Goal: Transaction & Acquisition: Purchase product/service

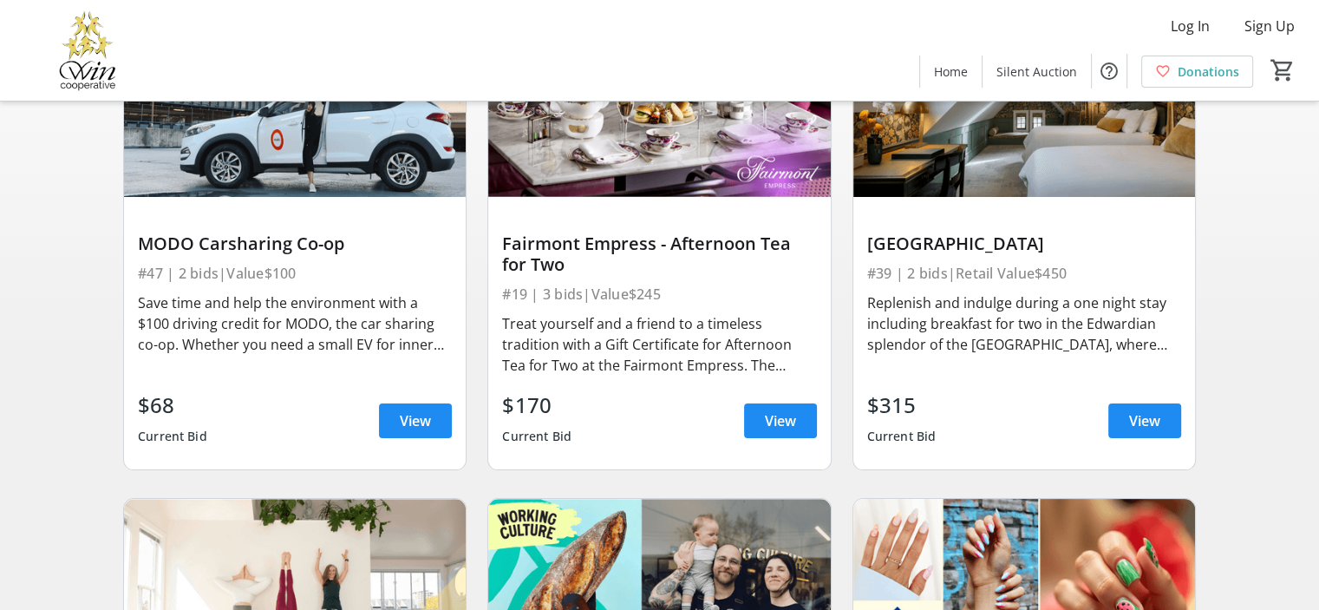
scroll to position [265, 0]
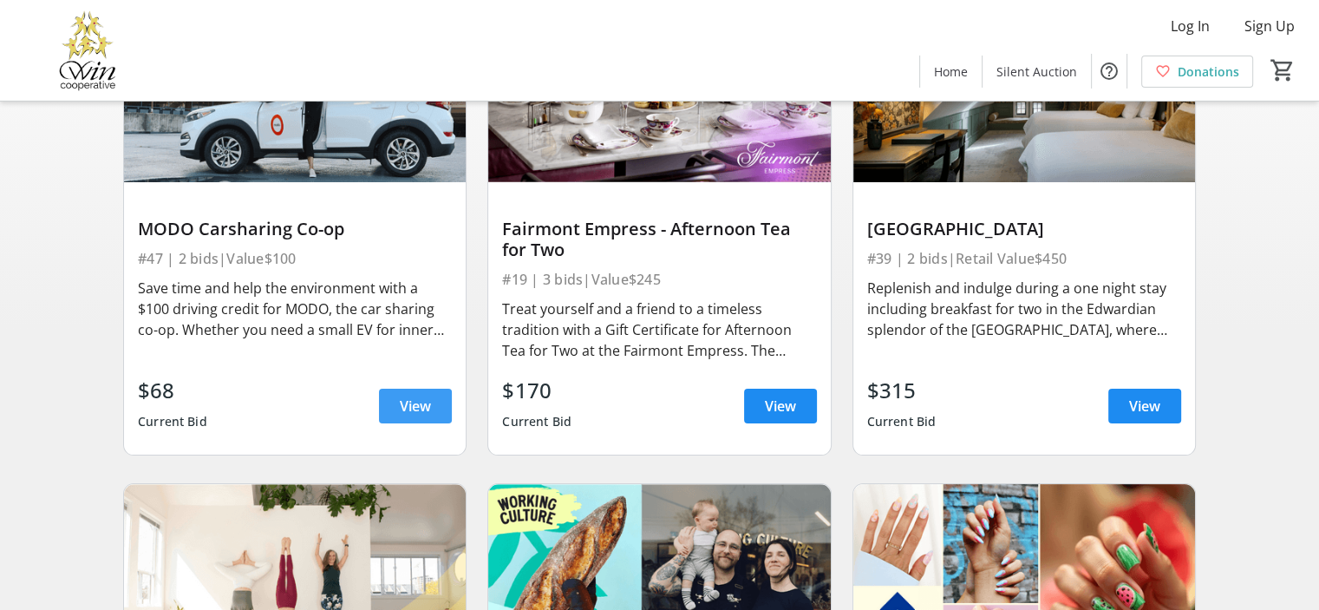
click at [418, 410] on span "View" at bounding box center [415, 406] width 31 height 21
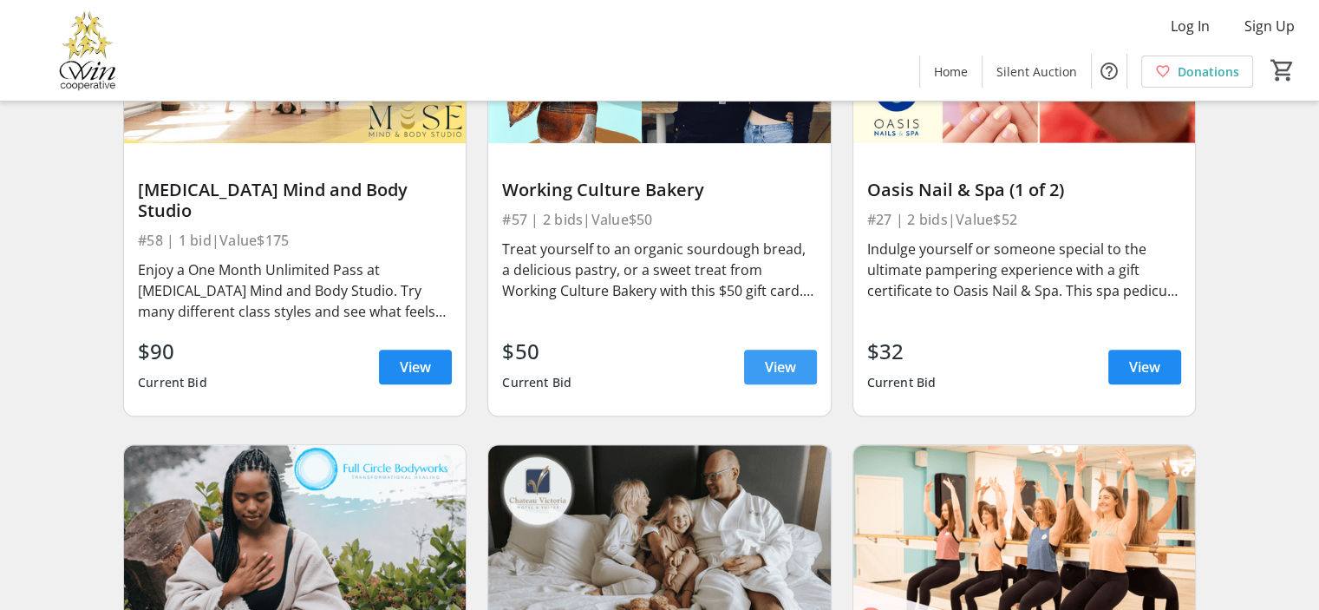
click at [785, 357] on span "View" at bounding box center [780, 367] width 31 height 21
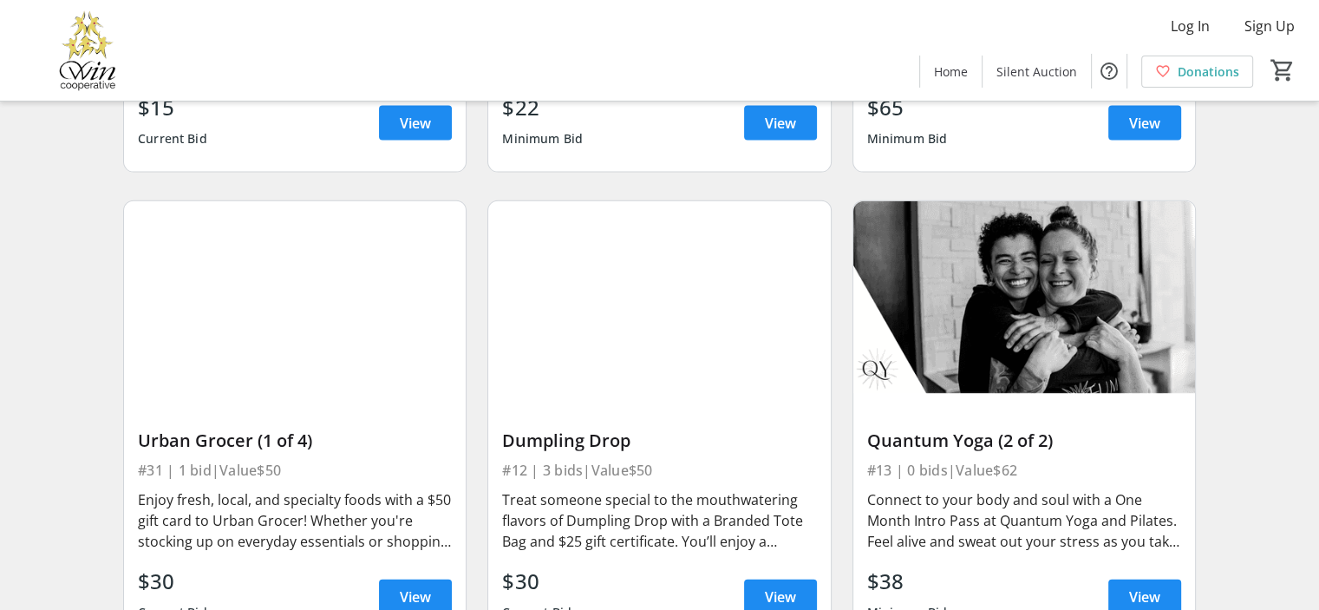
scroll to position [3983, 0]
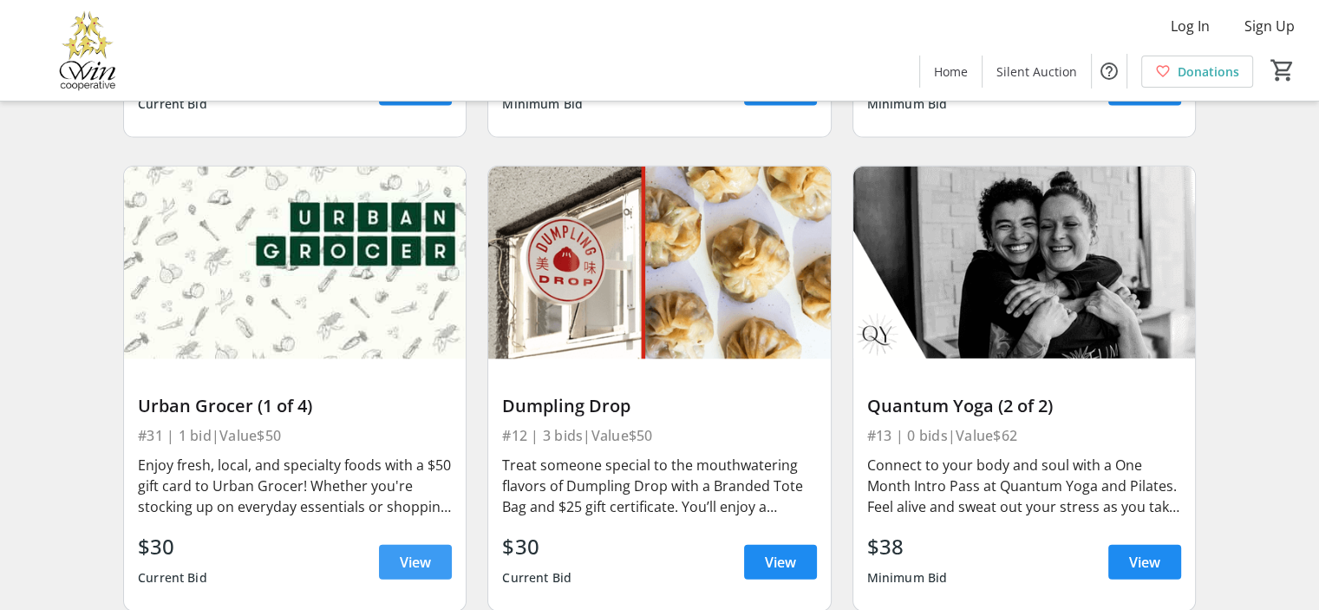
click at [422, 552] on span "View" at bounding box center [415, 562] width 31 height 21
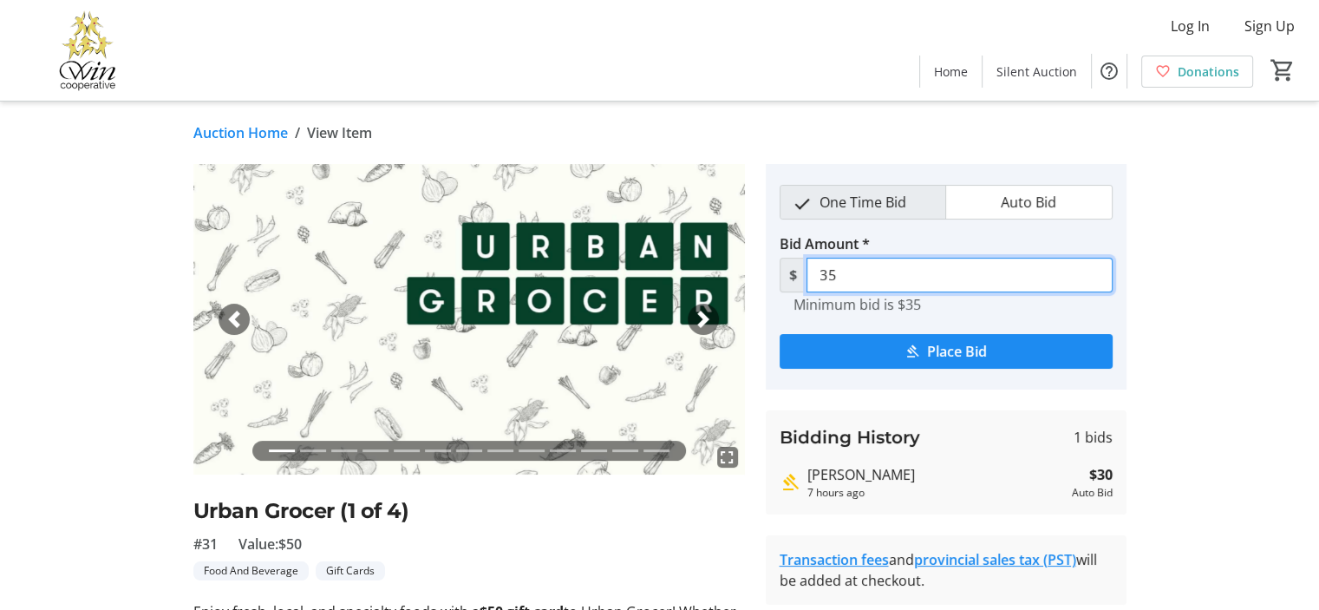
click at [882, 280] on input "35" at bounding box center [960, 275] width 306 height 35
type input "3"
type input "40"
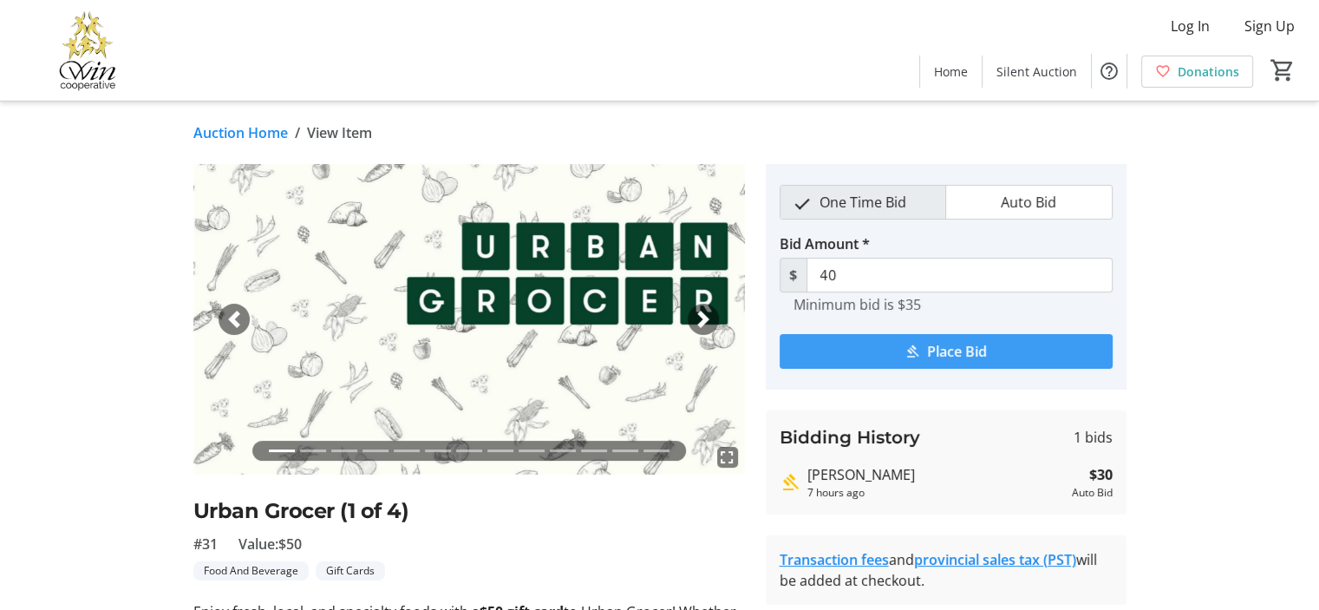
click at [932, 357] on span "Place Bid" at bounding box center [957, 351] width 60 height 21
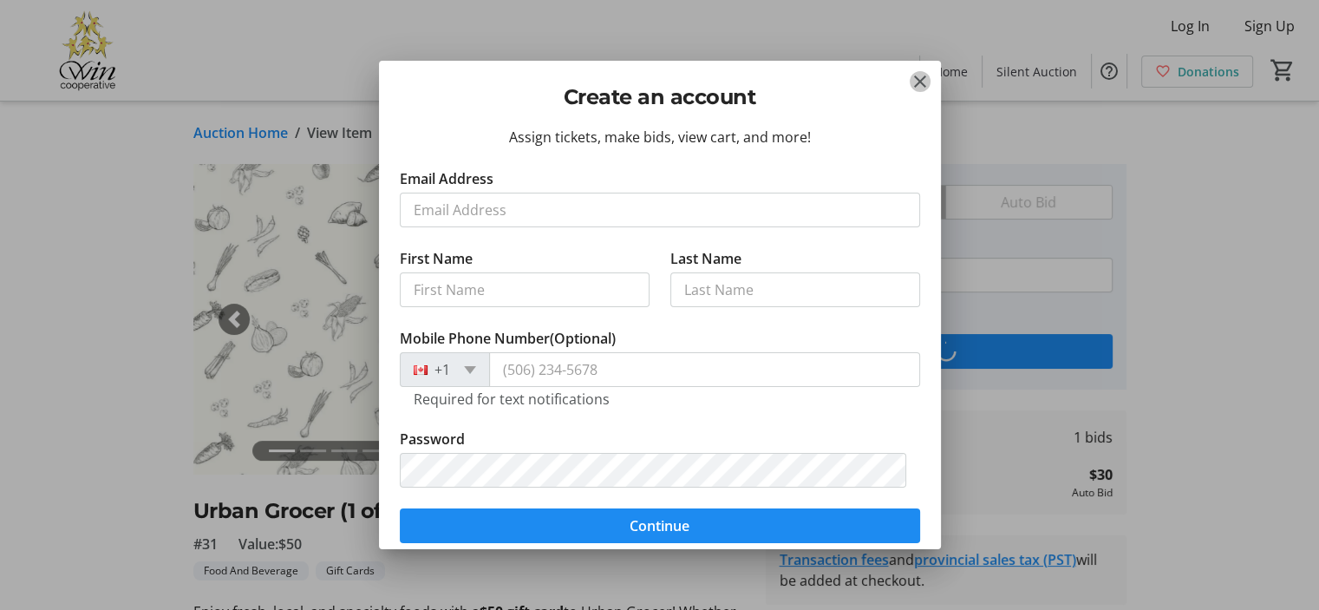
click at [921, 86] on mat-icon "Close" at bounding box center [920, 81] width 21 height 21
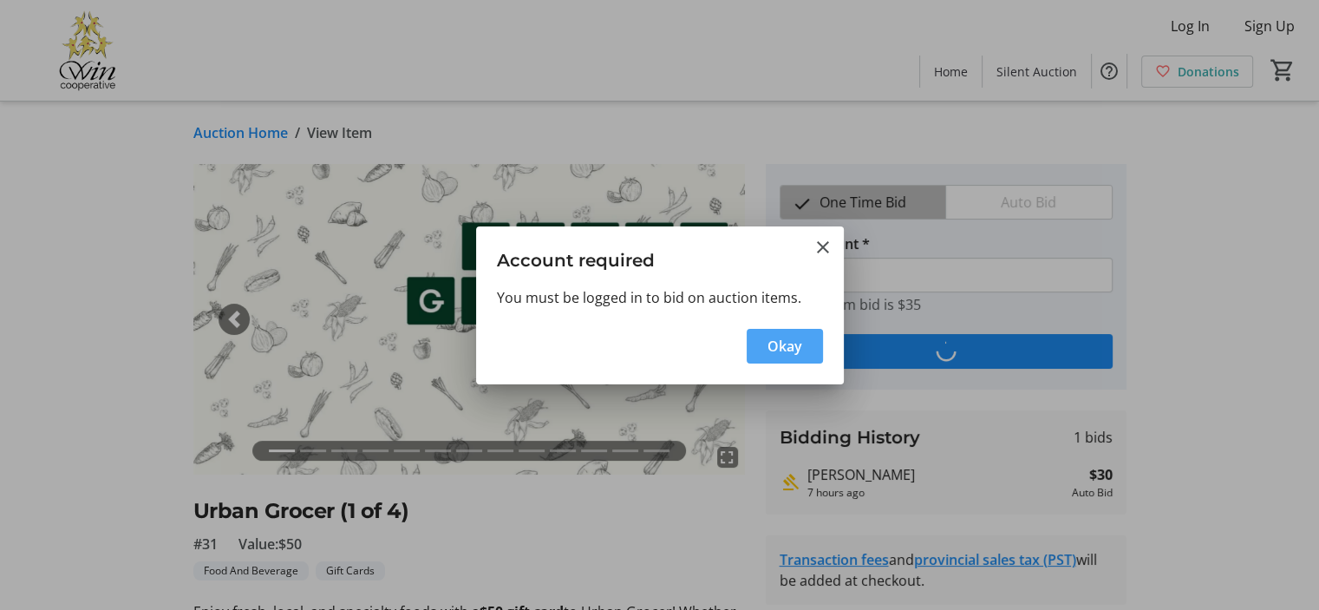
click at [778, 340] on span "Okay" at bounding box center [785, 346] width 35 height 21
